Goal: Task Accomplishment & Management: Manage account settings

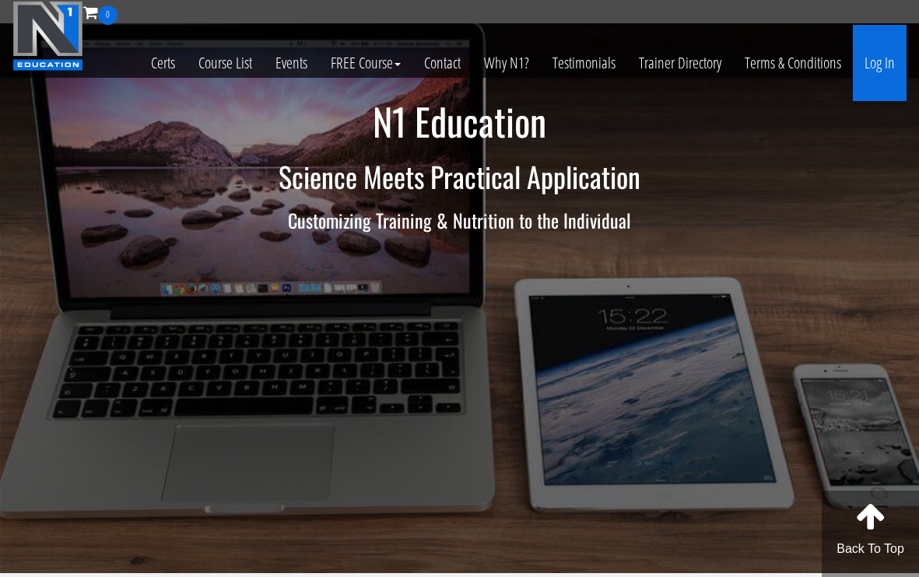
click at [889, 79] on link "Log In" at bounding box center [879, 63] width 54 height 76
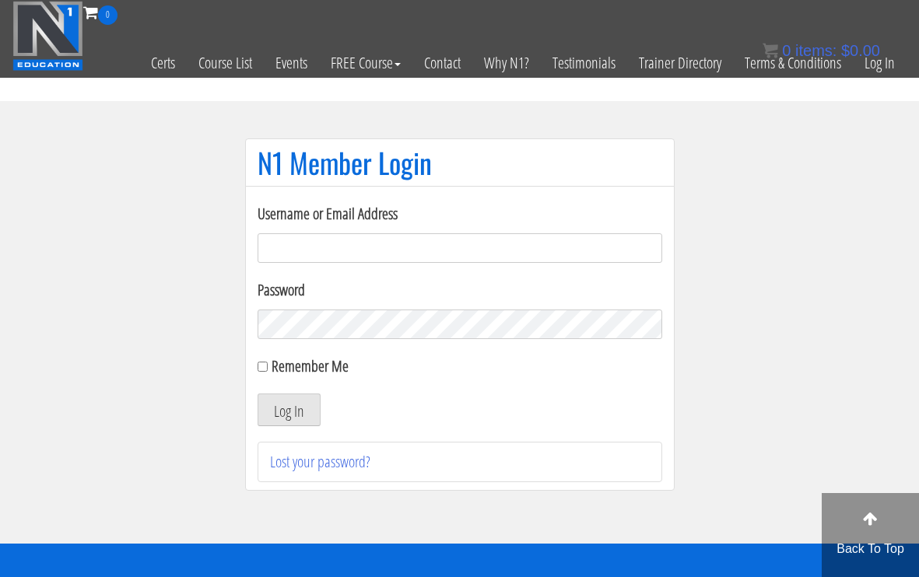
type input "myogenia@gmx.at"
click at [259, 367] on input "Remember Me" at bounding box center [262, 367] width 10 height 10
checkbox input "true"
click at [272, 398] on button "Log In" at bounding box center [288, 410] width 63 height 33
click at [277, 405] on button "Log In" at bounding box center [288, 410] width 63 height 33
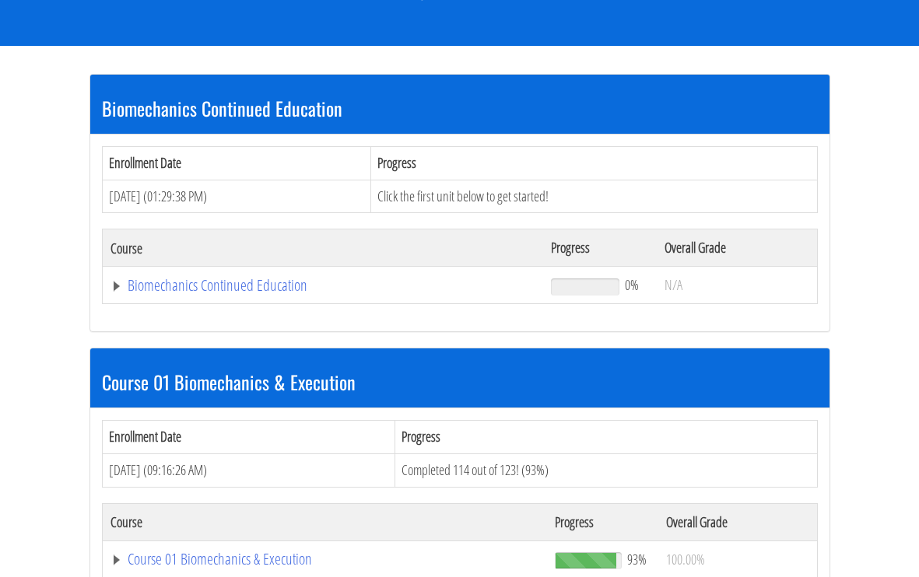
scroll to position [251, 0]
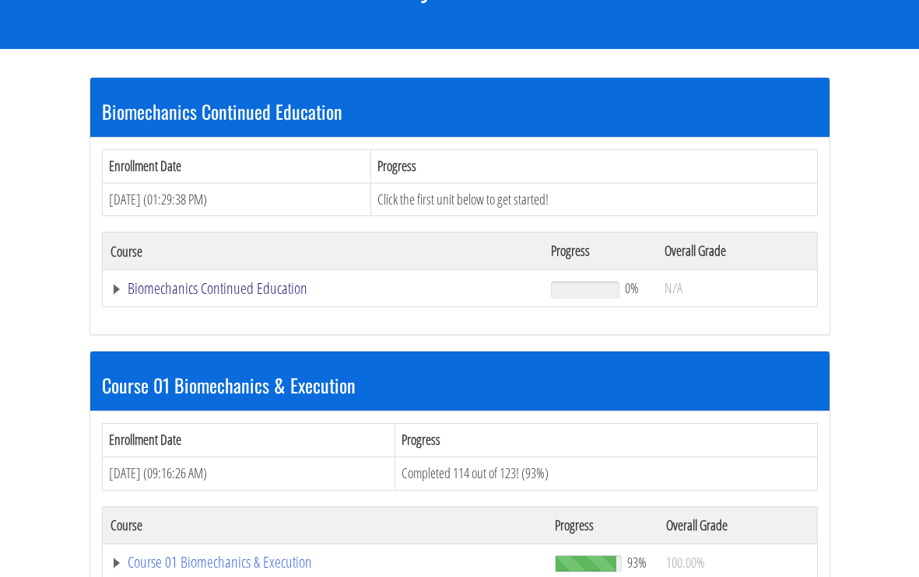
click at [233, 290] on link "Biomechanics Continued Education" at bounding box center [322, 289] width 425 height 16
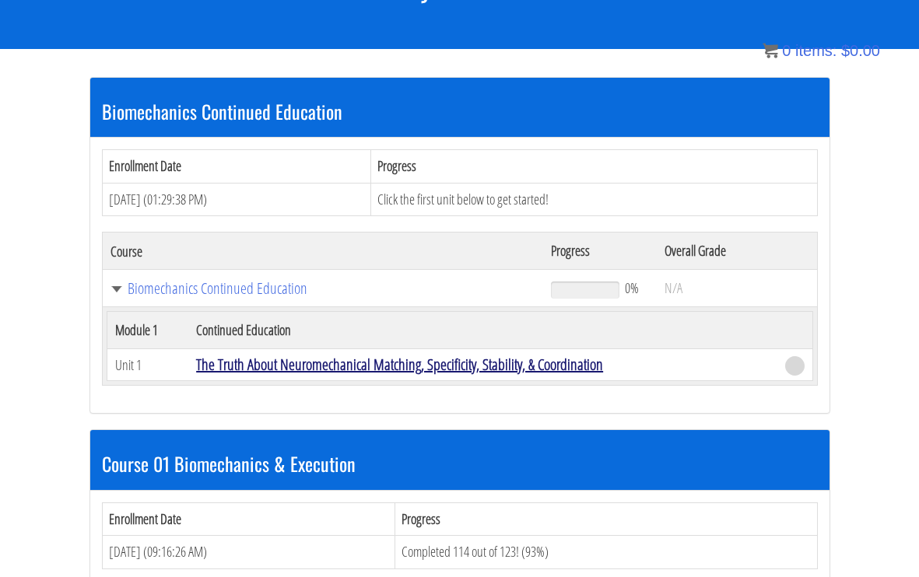
click at [292, 361] on link "The Truth About Neuromechanical Matching, Specificity, Stability, & Coordination" at bounding box center [399, 364] width 407 height 21
